Goal: Transaction & Acquisition: Purchase product/service

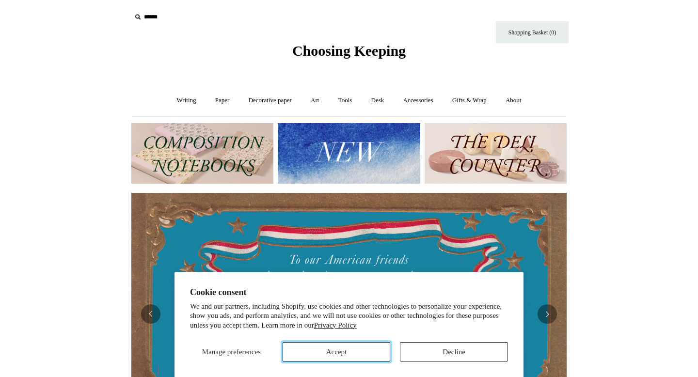
click at [357, 349] on button "Accept" at bounding box center [336, 351] width 108 height 19
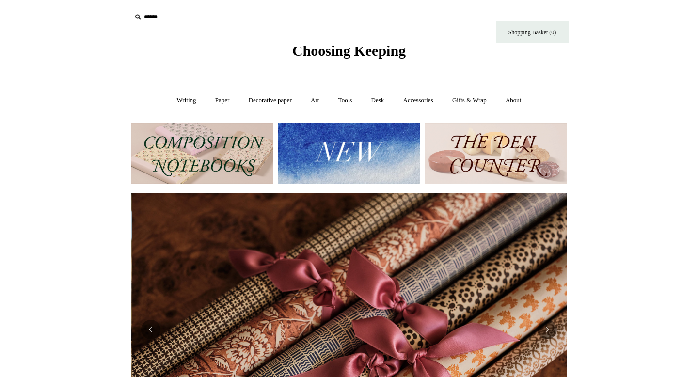
scroll to position [0, 870]
click at [158, 17] on input "text" at bounding box center [190, 17] width 119 height 18
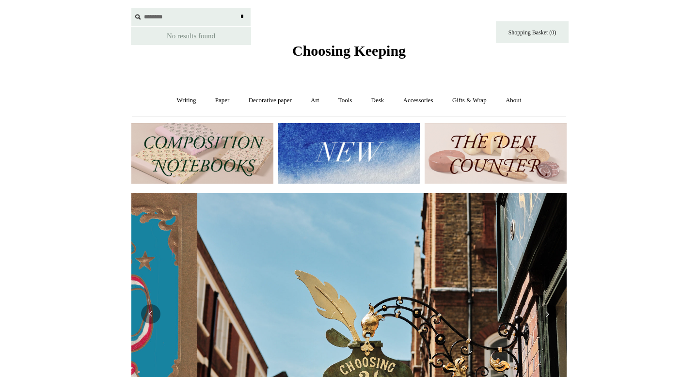
scroll to position [0, 435]
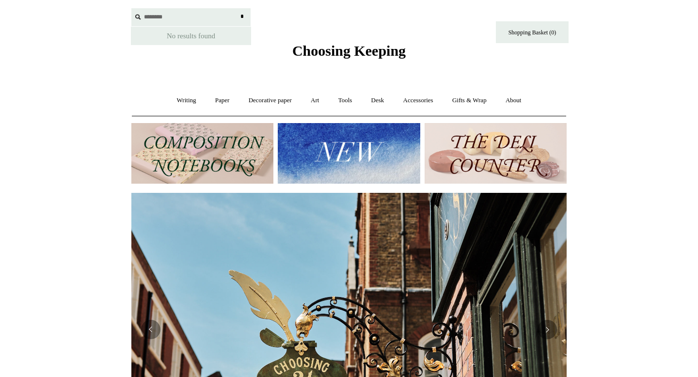
type input "********"
click at [237, 8] on input "*" at bounding box center [242, 16] width 10 height 17
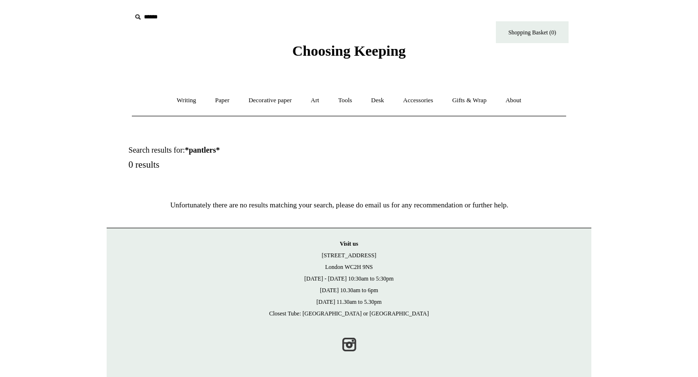
scroll to position [2, 0]
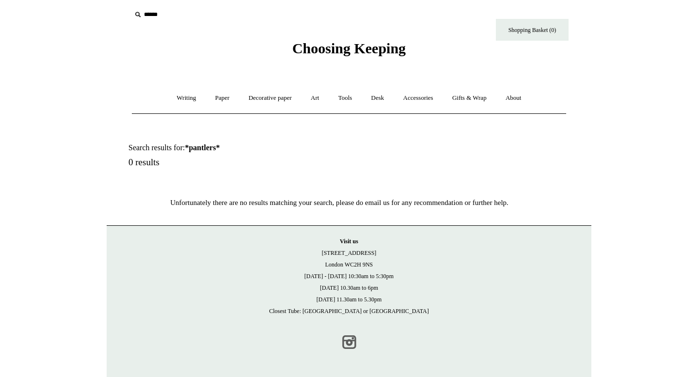
click at [351, 338] on link "Instagram" at bounding box center [348, 341] width 21 height 21
click at [420, 98] on link "Accessories +" at bounding box center [417, 98] width 47 height 26
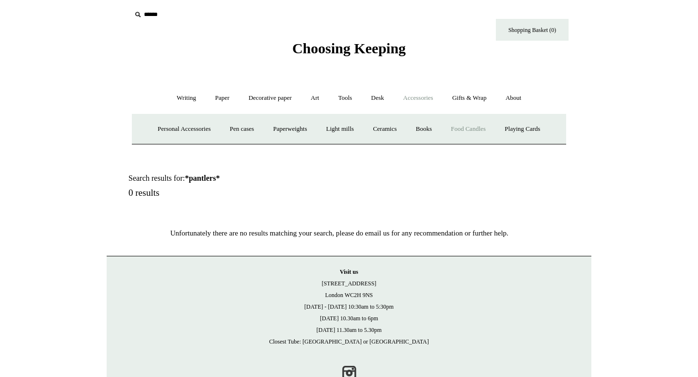
click at [474, 126] on link "Food Candles" at bounding box center [468, 129] width 52 height 26
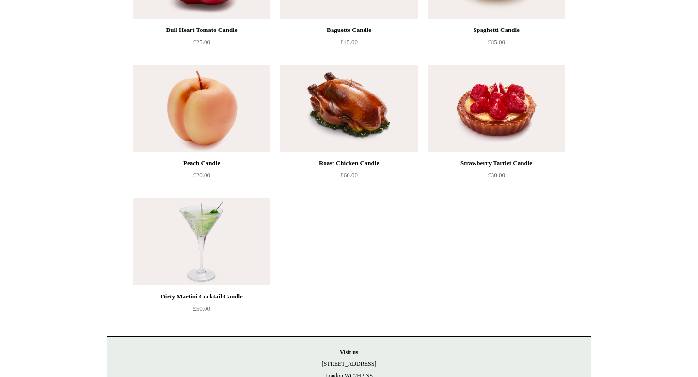
scroll to position [196, 0]
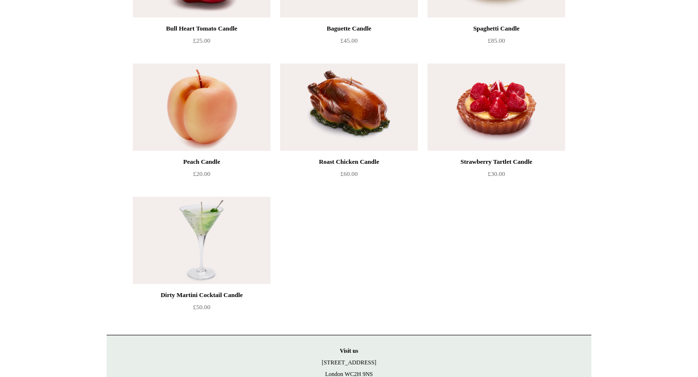
click at [365, 119] on img at bounding box center [349, 106] width 138 height 87
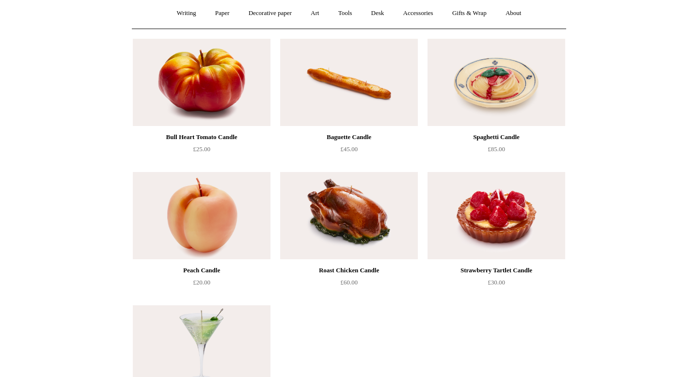
scroll to position [88, 0]
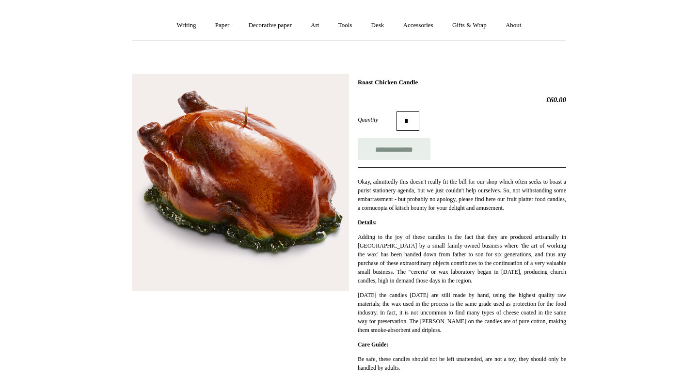
scroll to position [78, 0]
